Goal: Transaction & Acquisition: Subscribe to service/newsletter

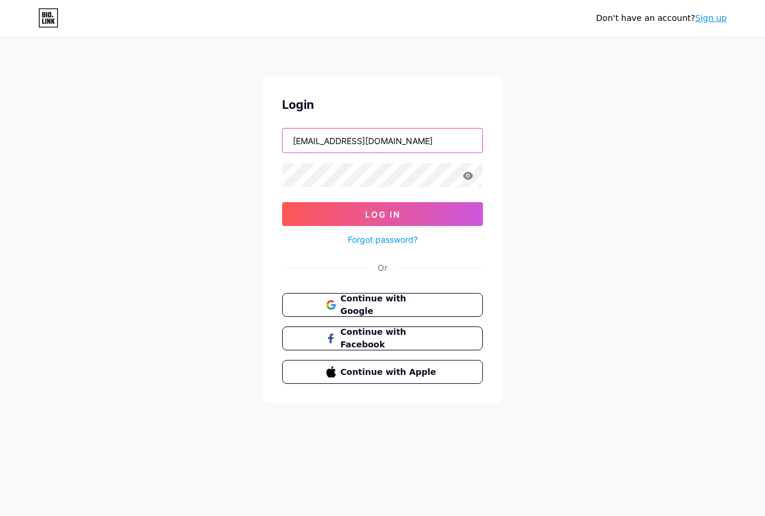
drag, startPoint x: 373, startPoint y: 147, endPoint x: 174, endPoint y: 131, distance: 199.7
click at [179, 132] on div "Don't have an account? Sign up Login [EMAIL_ADDRESS][DOMAIN_NAME] Log In Forgot…" at bounding box center [382, 220] width 765 height 441
paste input "kayfastsolution"
type input "[EMAIL_ADDRESS][DOMAIN_NAME]"
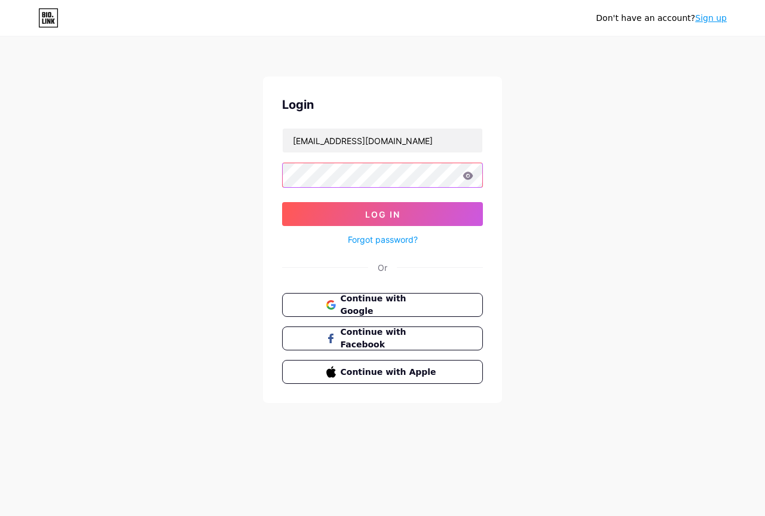
click at [241, 178] on div "Don't have an account? Sign up Login [EMAIL_ADDRESS][DOMAIN_NAME] Log In Forgot…" at bounding box center [382, 220] width 765 height 441
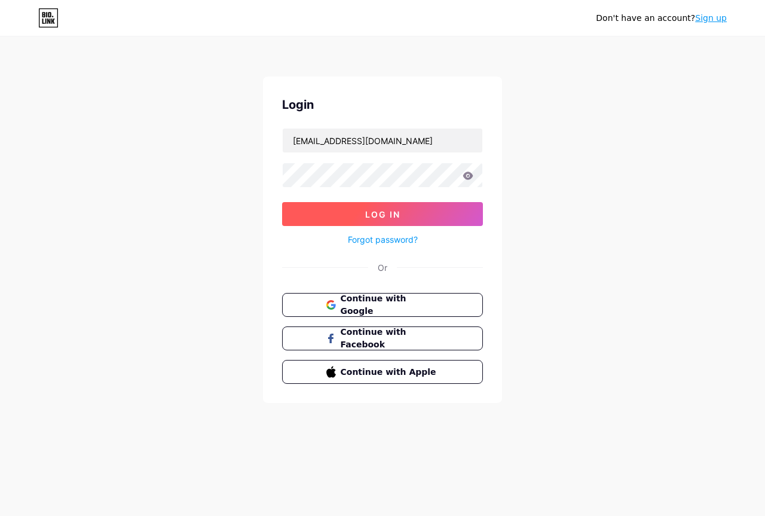
click at [308, 219] on button "Log In" at bounding box center [382, 214] width 201 height 24
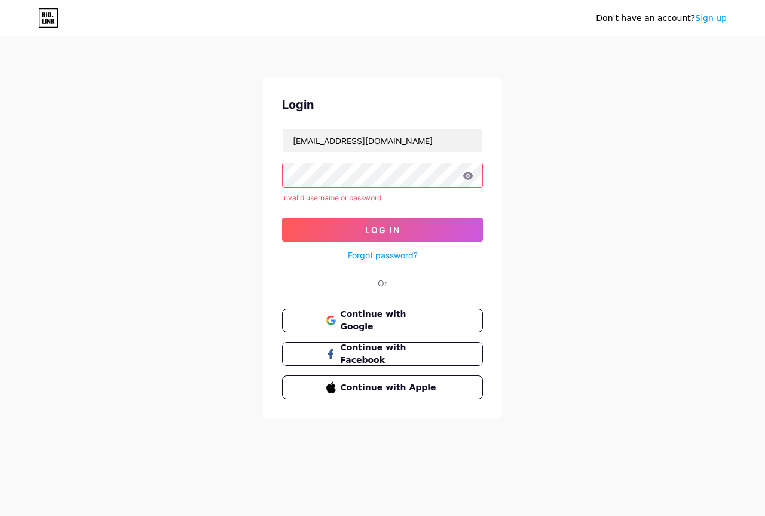
click at [712, 18] on link "Sign up" at bounding box center [711, 18] width 32 height 10
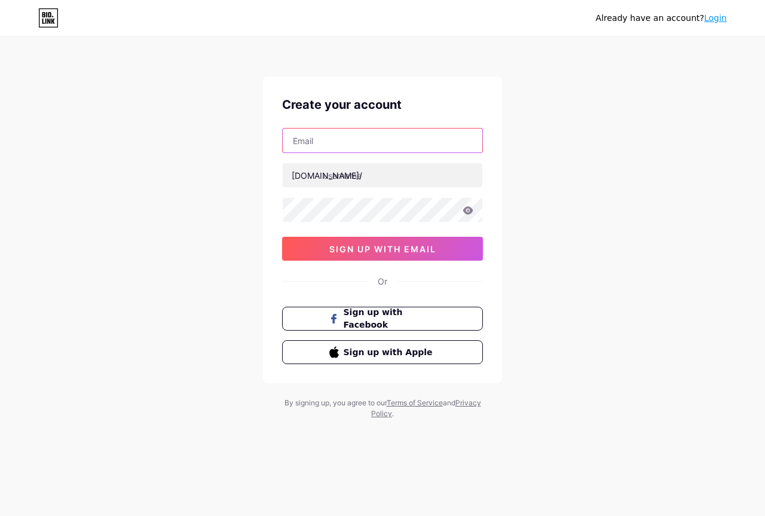
click at [356, 140] on input "text" at bounding box center [383, 140] width 200 height 24
type input "[EMAIL_ADDRESS][DOMAIN_NAME]"
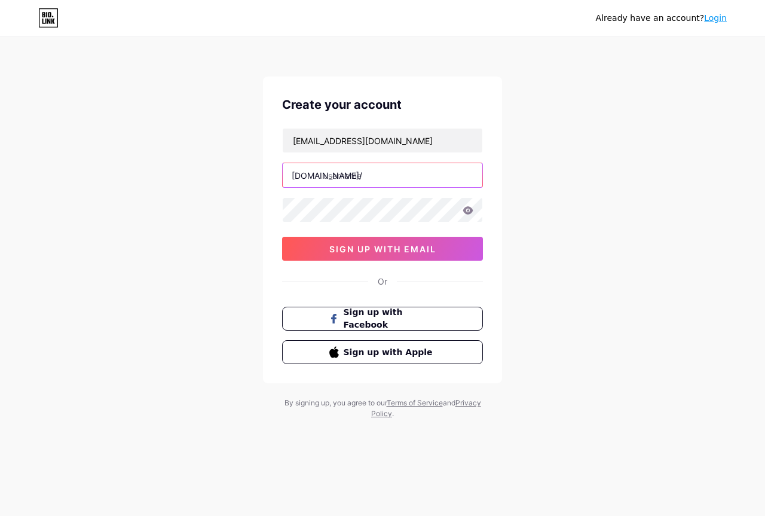
click at [350, 173] on input "text" at bounding box center [383, 175] width 200 height 24
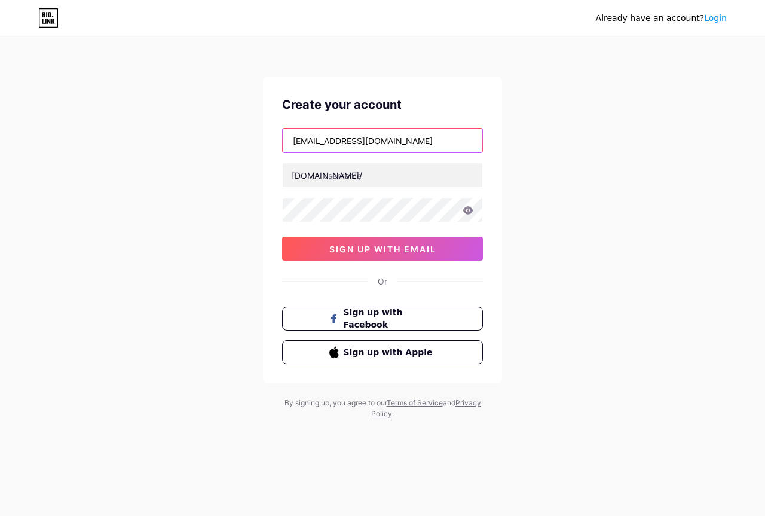
drag, startPoint x: 350, startPoint y: 144, endPoint x: 282, endPoint y: 139, distance: 67.7
click at [282, 139] on div "[EMAIL_ADDRESS][DOMAIN_NAME]" at bounding box center [382, 140] width 201 height 25
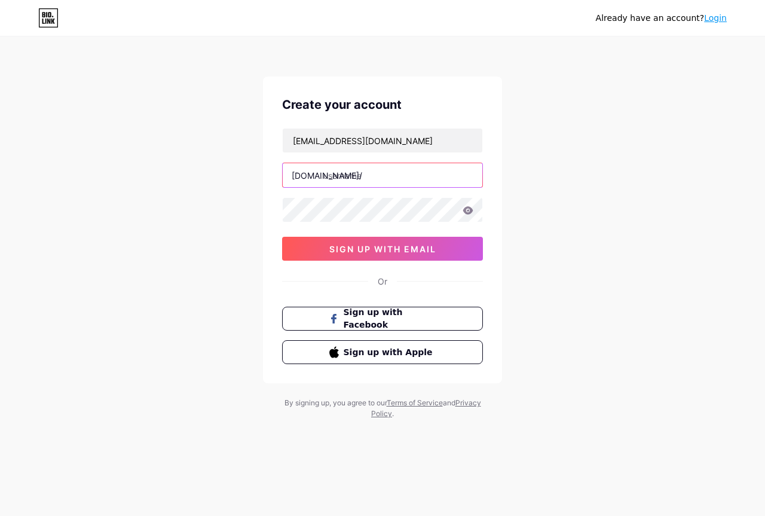
click at [333, 179] on input "text" at bounding box center [383, 175] width 200 height 24
paste input "kayfastsolutio"
type input "kayfastsolutio"
click at [509, 220] on div "Already have an account? Login Create your account kayfastsolution@gmail.com bi…" at bounding box center [382, 228] width 765 height 457
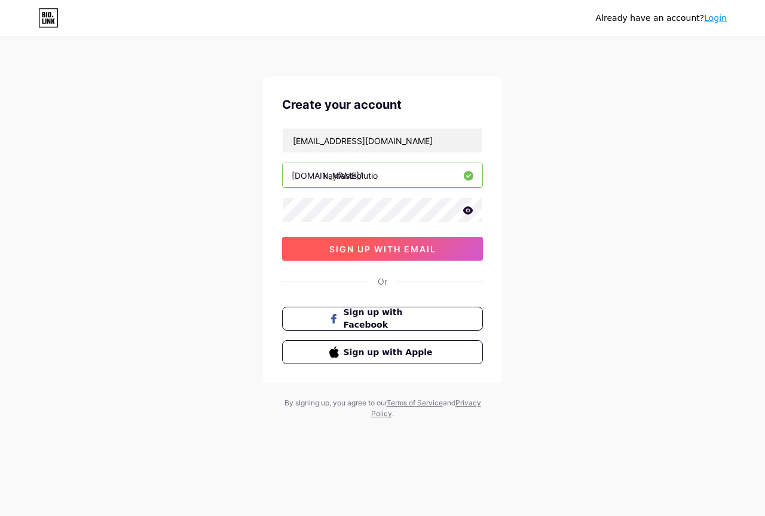
click at [432, 240] on button "sign up with email" at bounding box center [382, 249] width 201 height 24
click at [421, 252] on span "sign up with email" at bounding box center [382, 249] width 107 height 10
click at [399, 222] on div "kayfastsolution@gmail.com bio.link/ kayfastsolutio sign up with email" at bounding box center [382, 194] width 201 height 133
click at [467, 212] on icon at bounding box center [468, 210] width 11 height 8
click at [467, 212] on icon at bounding box center [468, 211] width 10 height 8
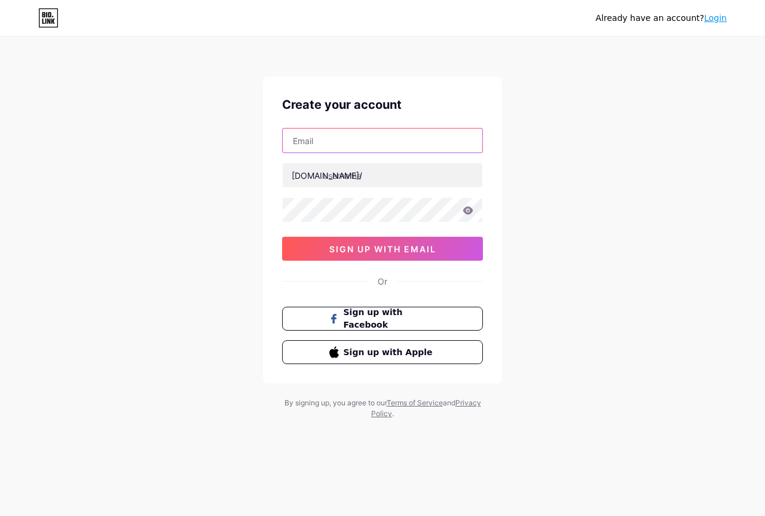
click at [319, 144] on input "text" at bounding box center [383, 140] width 200 height 24
type input "[EMAIL_ADDRESS][DOMAIN_NAME]"
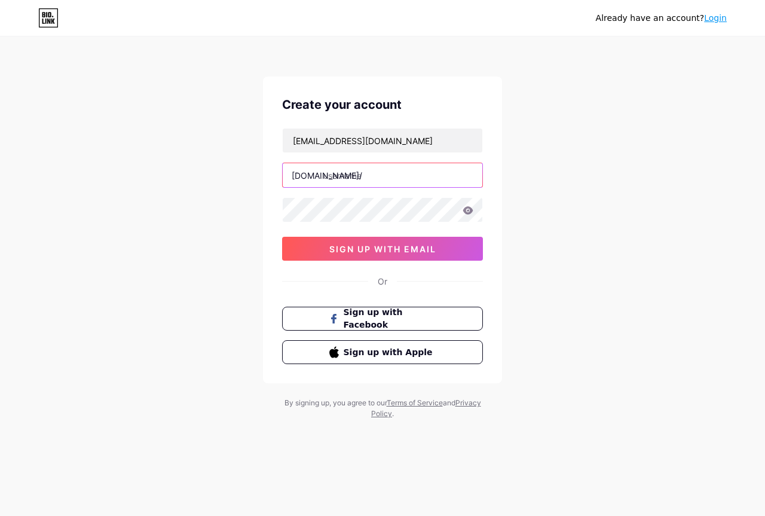
click at [377, 179] on input "text" at bounding box center [383, 175] width 200 height 24
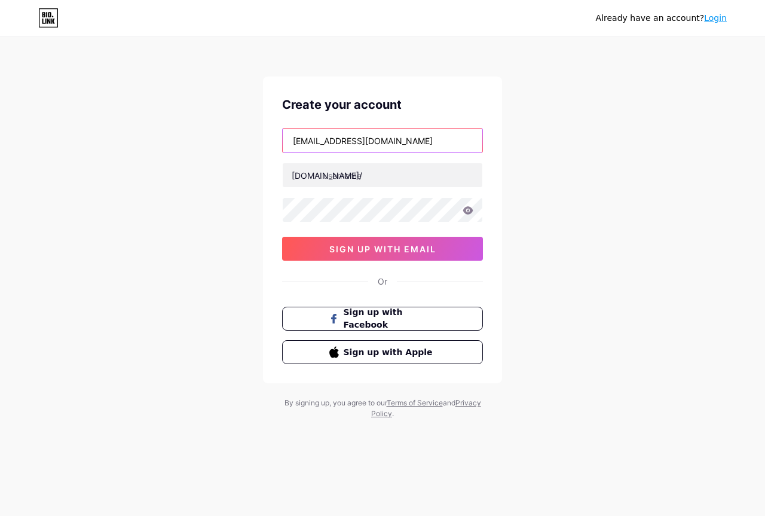
drag, startPoint x: 354, startPoint y: 143, endPoint x: 284, endPoint y: 145, distance: 69.9
click at [284, 145] on input "[EMAIL_ADDRESS][DOMAIN_NAME]" at bounding box center [383, 140] width 200 height 24
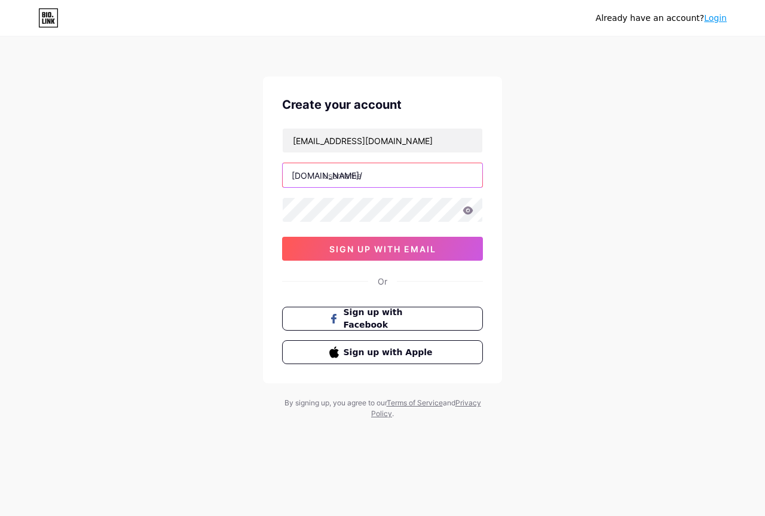
click at [326, 177] on input "text" at bounding box center [383, 175] width 200 height 24
paste input "kayfastsolution"
type input "kayfastsolution"
click at [469, 210] on icon at bounding box center [468, 210] width 11 height 8
click at [469, 210] on icon at bounding box center [468, 211] width 10 height 8
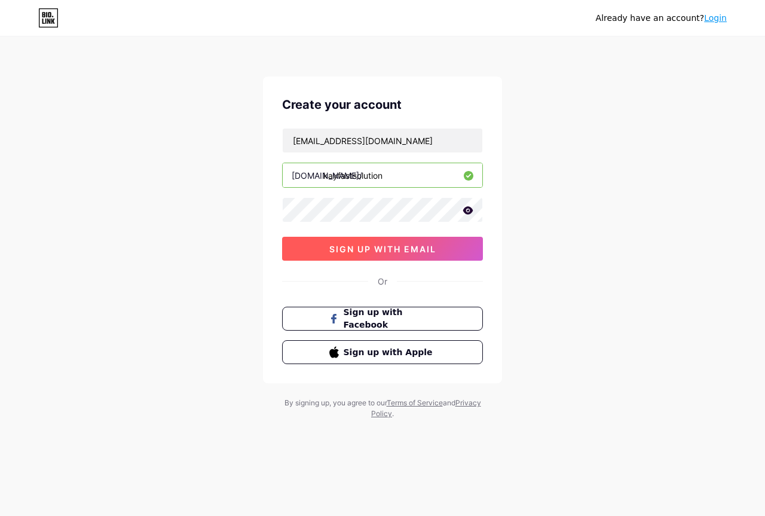
click at [320, 246] on button "sign up with email" at bounding box center [382, 249] width 201 height 24
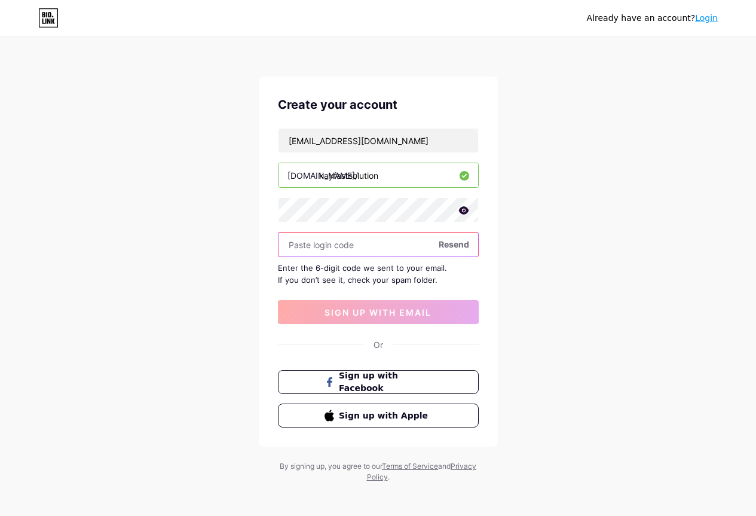
click at [381, 246] on input "text" at bounding box center [378, 244] width 200 height 24
click at [383, 247] on input "text" at bounding box center [378, 244] width 200 height 24
click at [458, 246] on span "Resend" at bounding box center [454, 244] width 30 height 13
